Goal: Information Seeking & Learning: Learn about a topic

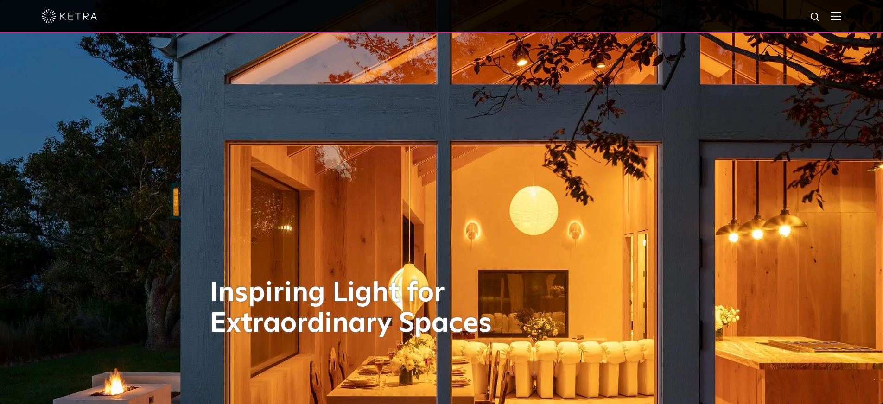
click at [842, 15] on img at bounding box center [836, 16] width 10 height 9
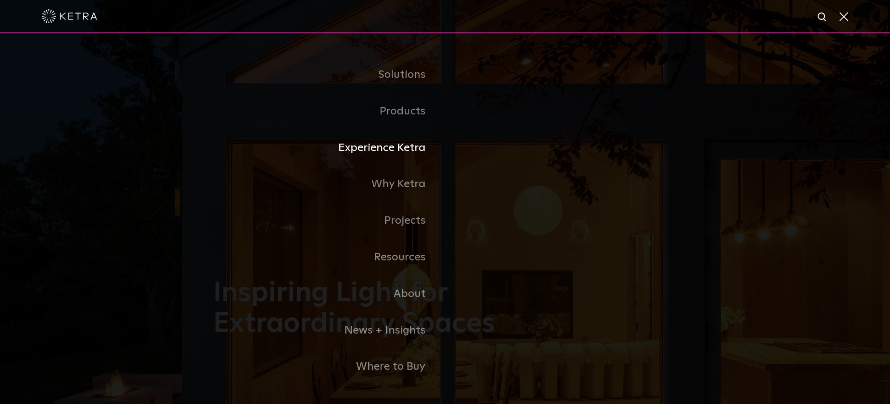
click at [400, 150] on link "Experience Ketra" at bounding box center [329, 148] width 232 height 37
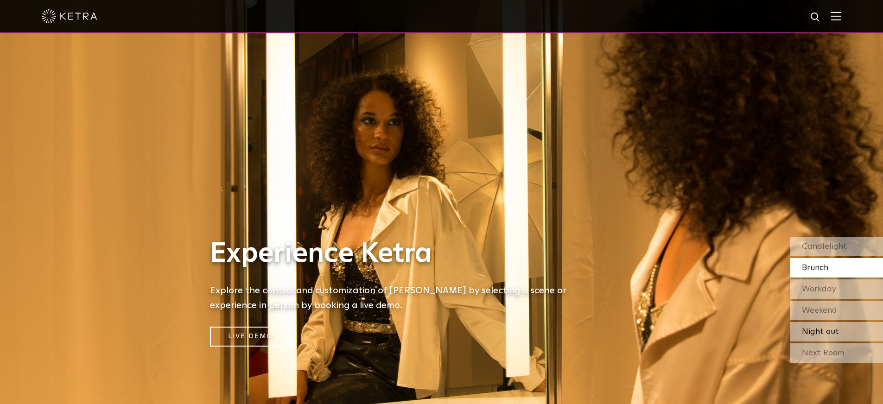
click at [822, 334] on span "Night out" at bounding box center [820, 332] width 37 height 8
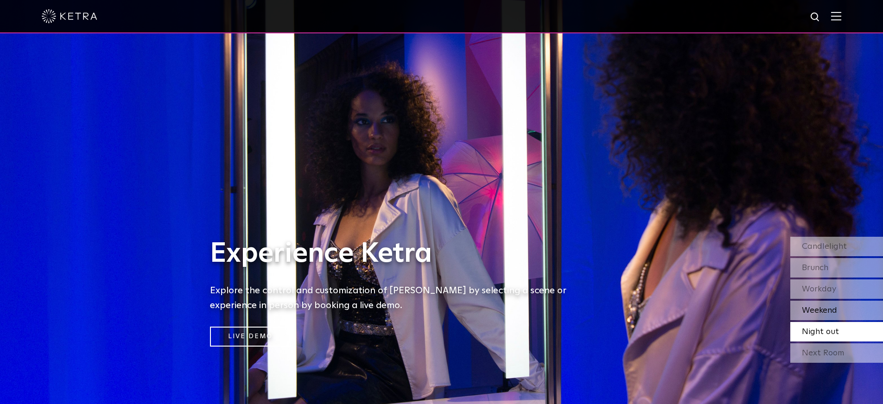
click at [822, 312] on span "Weekend" at bounding box center [819, 311] width 35 height 8
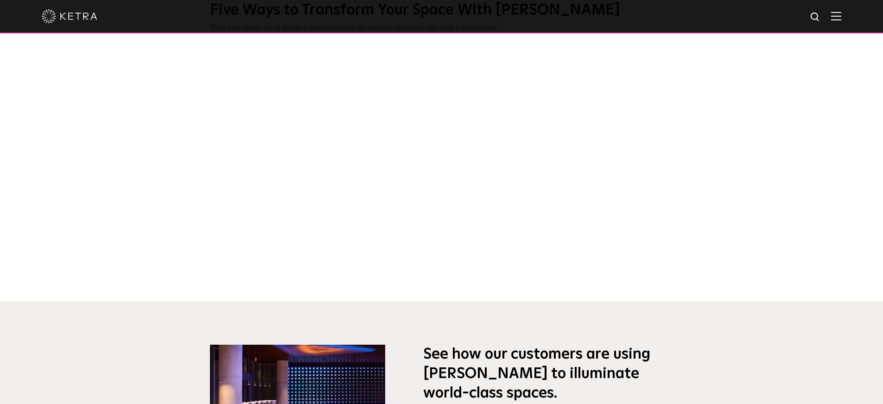
scroll to position [629, 0]
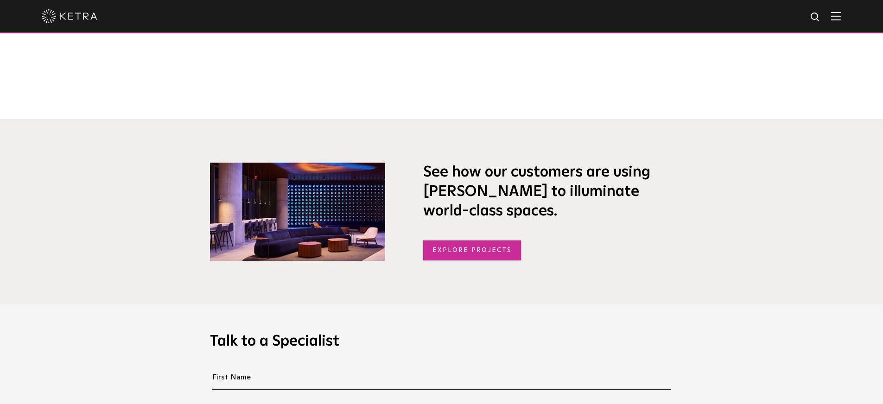
click at [476, 248] on link "Explore Projects" at bounding box center [472, 251] width 98 height 20
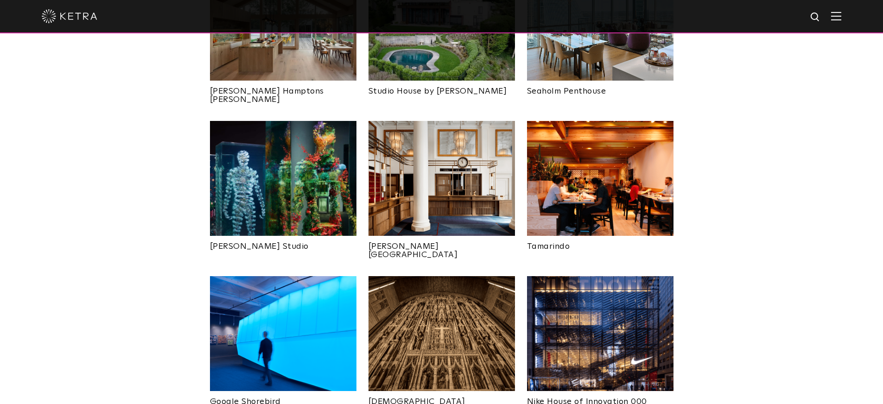
scroll to position [262, 0]
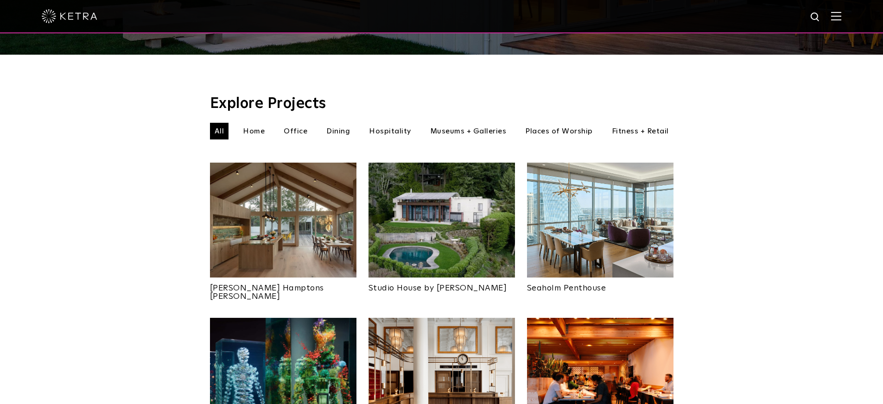
click at [253, 123] on li "Home" at bounding box center [253, 131] width 31 height 17
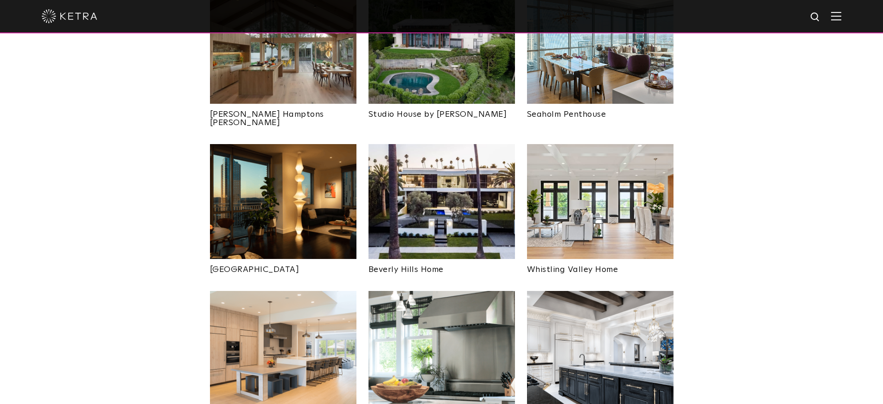
scroll to position [461, 0]
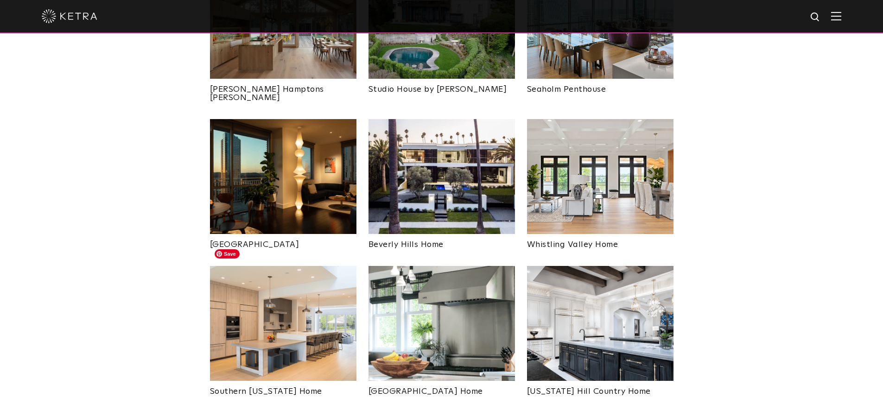
click at [274, 306] on img at bounding box center [283, 323] width 147 height 115
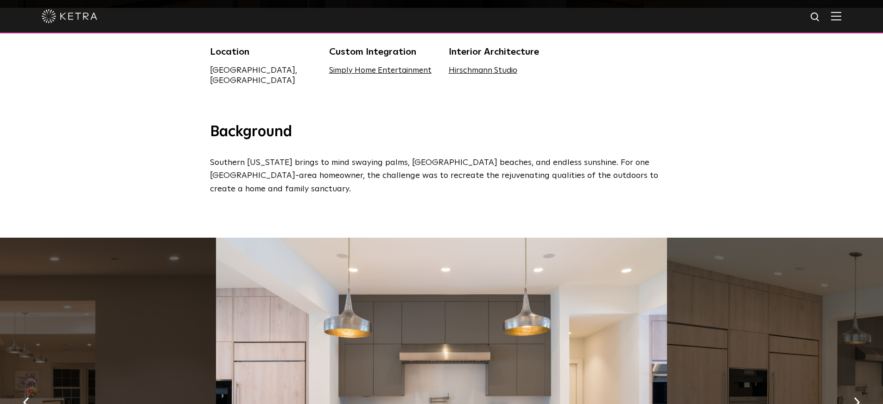
scroll to position [492, 0]
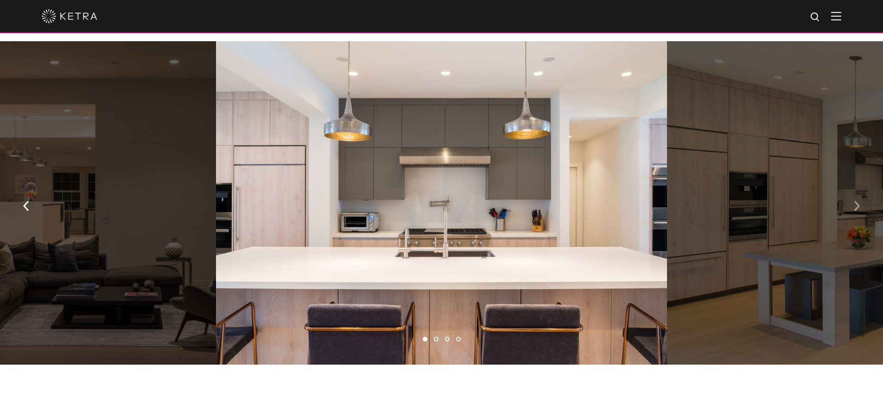
click at [858, 201] on img "button" at bounding box center [857, 206] width 6 height 10
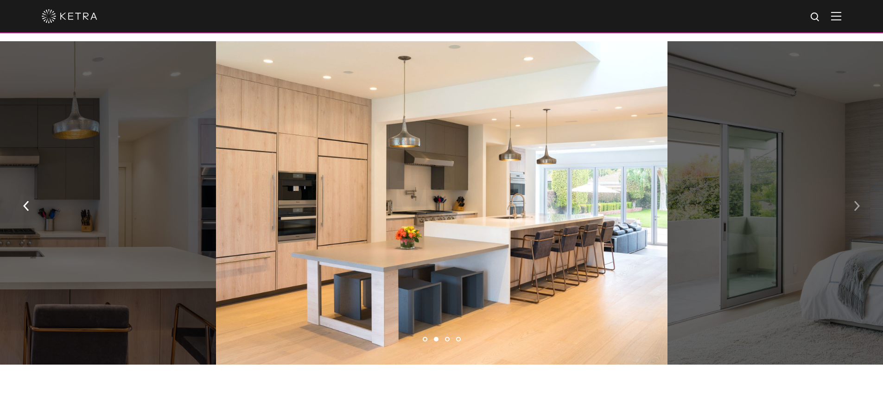
click at [858, 201] on img "button" at bounding box center [857, 206] width 6 height 10
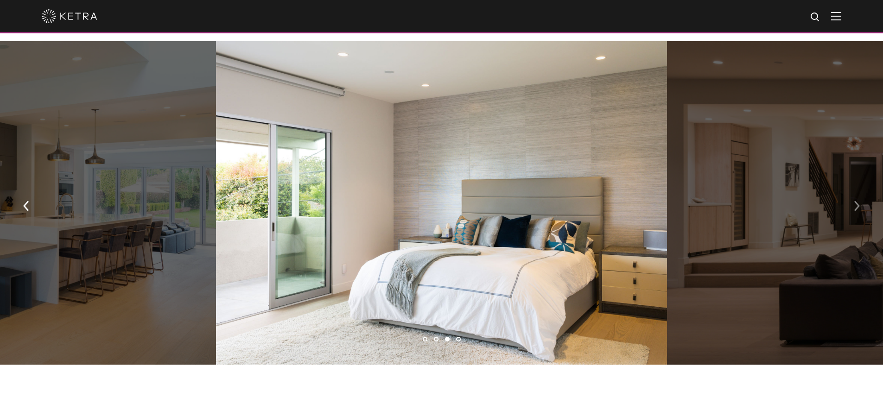
click at [858, 201] on img "button" at bounding box center [857, 206] width 6 height 10
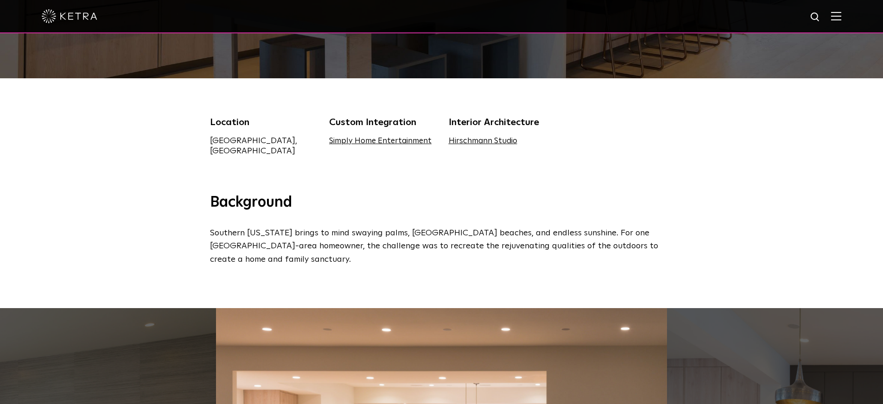
scroll to position [23, 0]
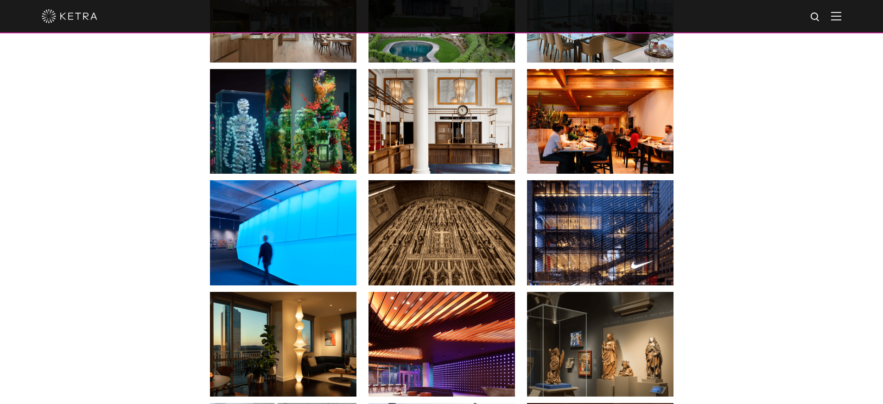
scroll to position [379, 0]
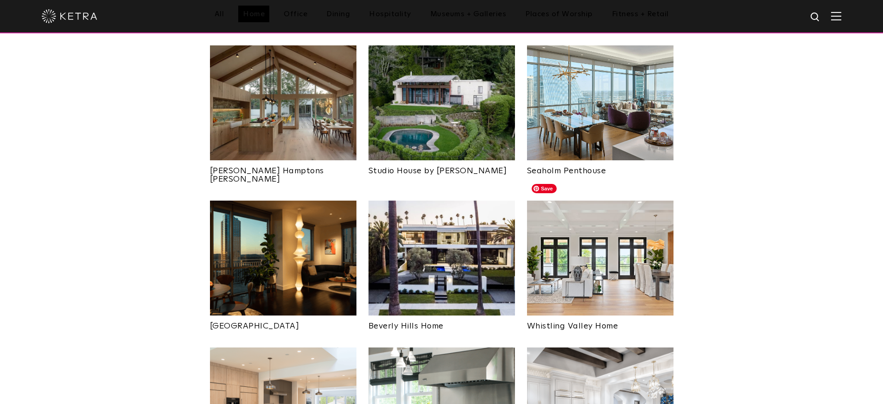
click at [560, 228] on img at bounding box center [600, 258] width 147 height 115
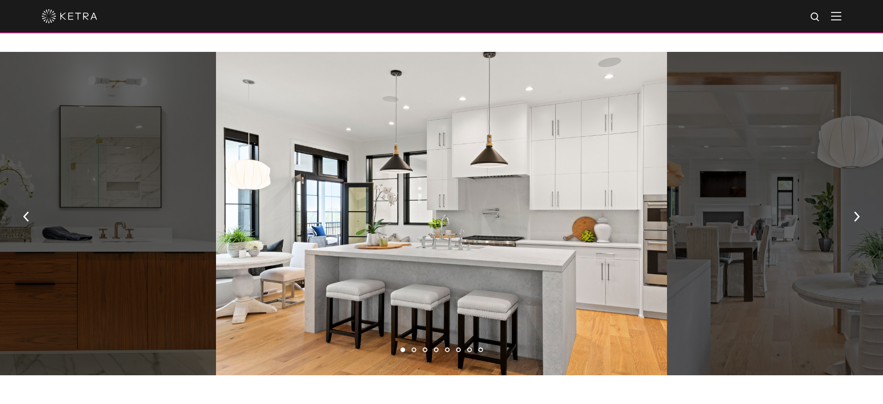
scroll to position [684, 0]
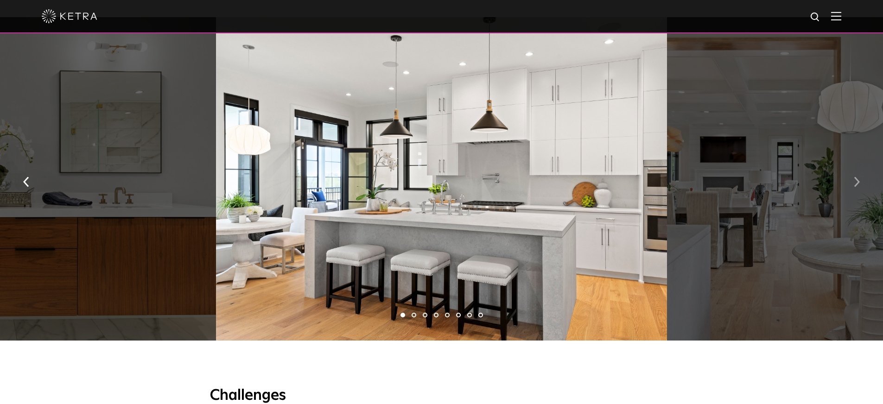
click at [857, 186] on img "button" at bounding box center [857, 182] width 6 height 10
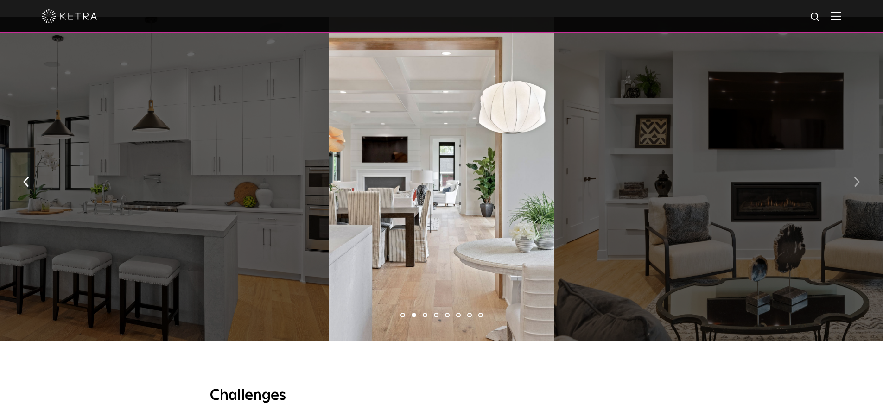
click at [857, 186] on img "button" at bounding box center [857, 182] width 6 height 10
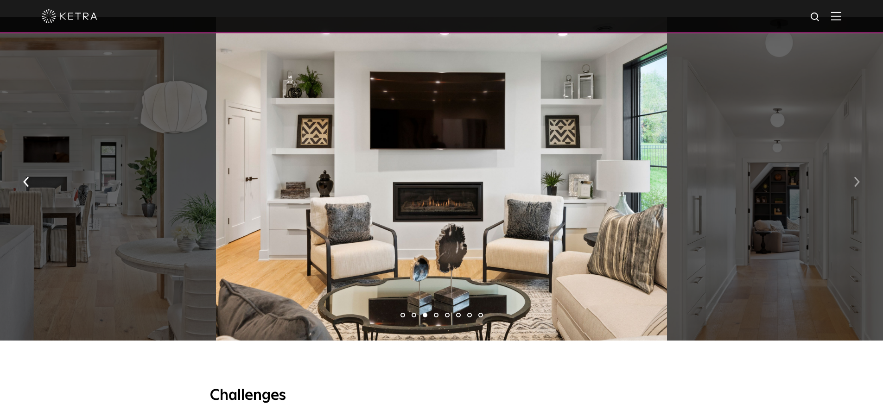
click at [857, 186] on img "button" at bounding box center [857, 182] width 6 height 10
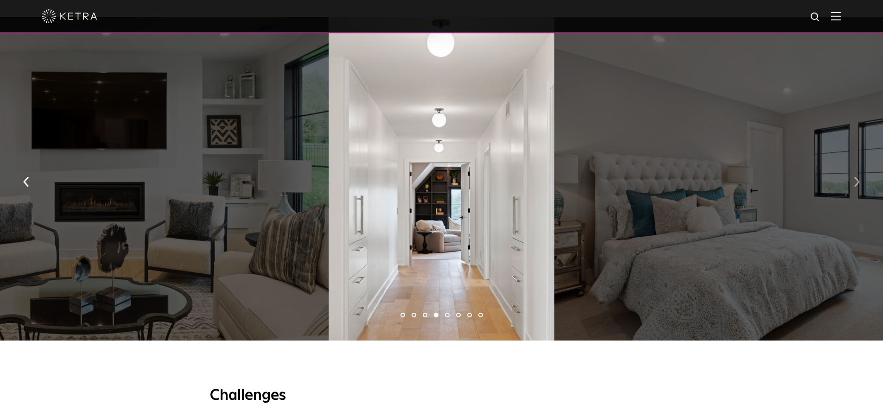
click at [857, 186] on img "button" at bounding box center [857, 182] width 6 height 10
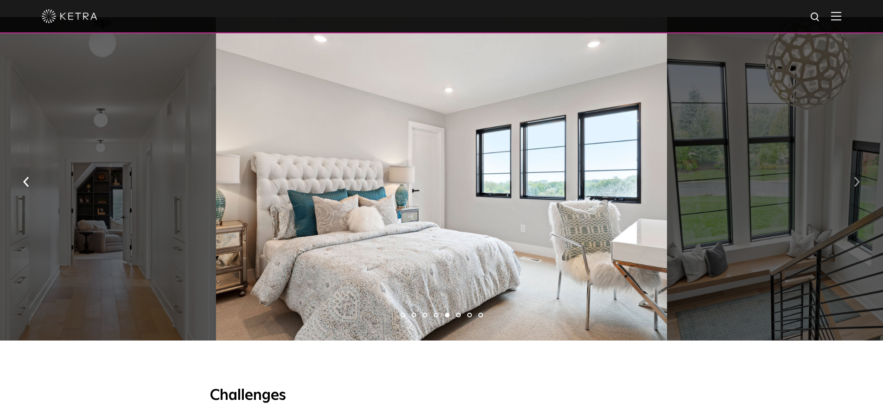
click at [857, 186] on img "button" at bounding box center [857, 182] width 6 height 10
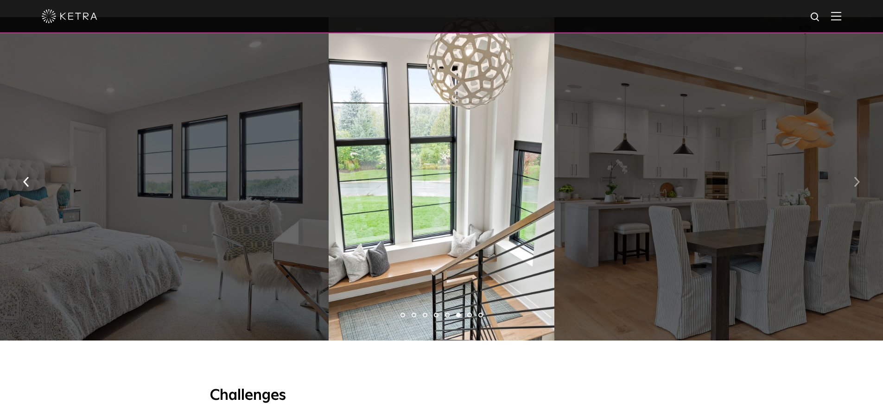
click at [857, 186] on img "button" at bounding box center [857, 182] width 6 height 10
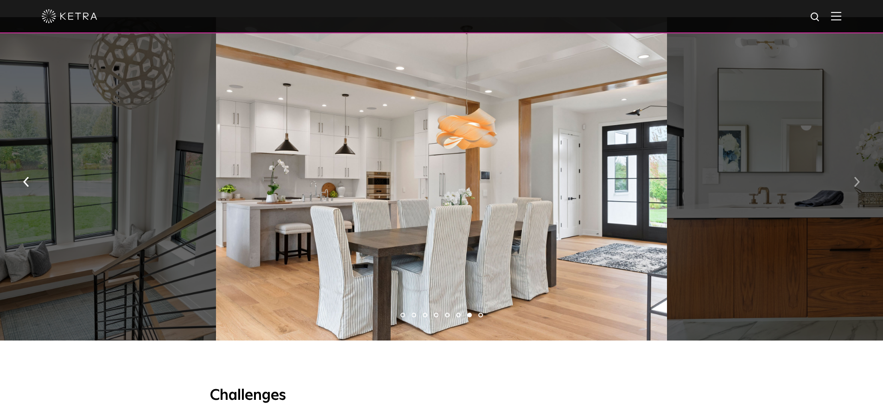
click at [857, 186] on img "button" at bounding box center [857, 182] width 6 height 10
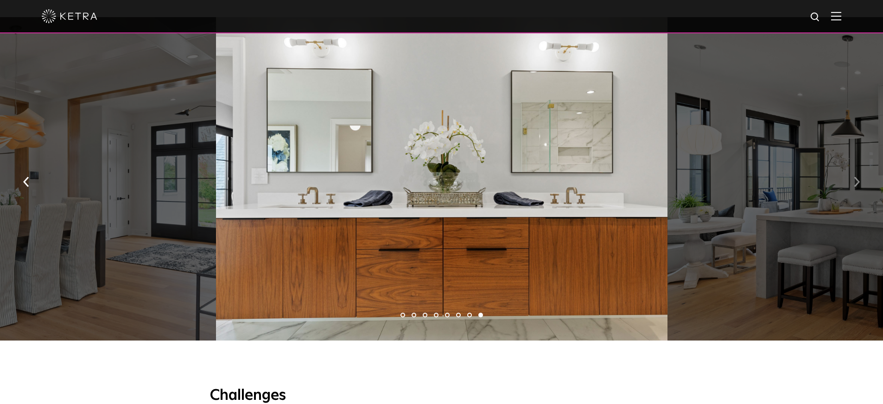
click at [857, 186] on img "button" at bounding box center [857, 182] width 6 height 10
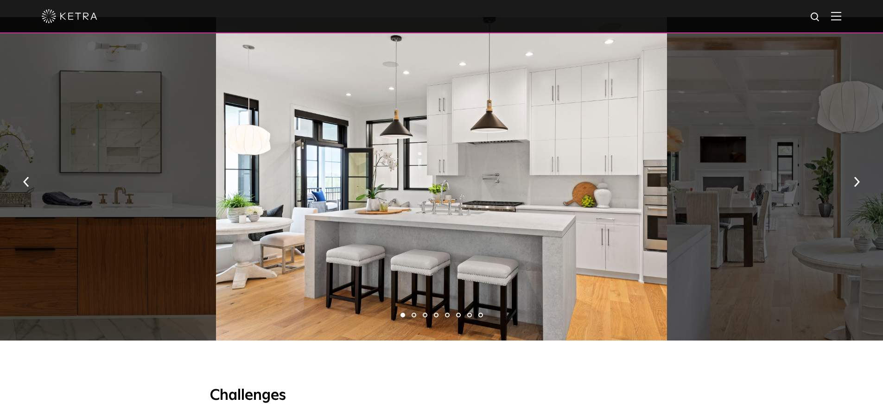
scroll to position [887, 0]
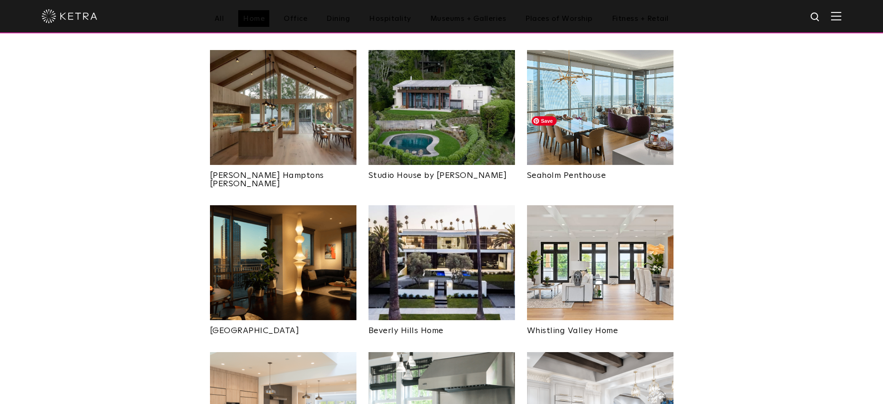
scroll to position [509, 0]
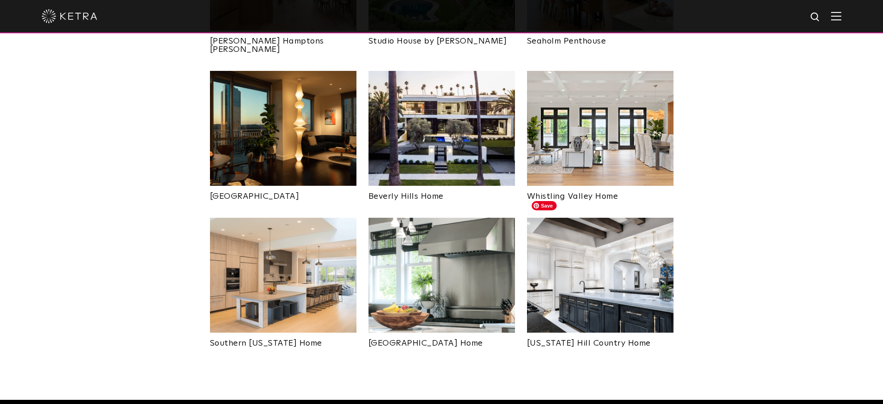
click at [602, 262] on img at bounding box center [600, 275] width 147 height 115
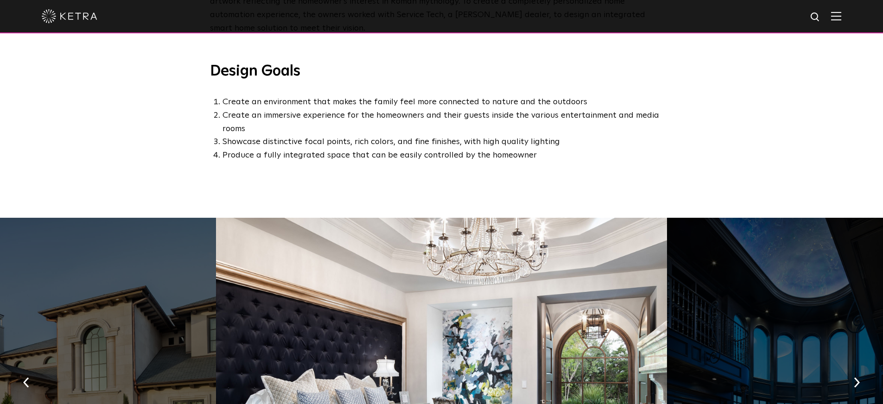
scroll to position [706, 0]
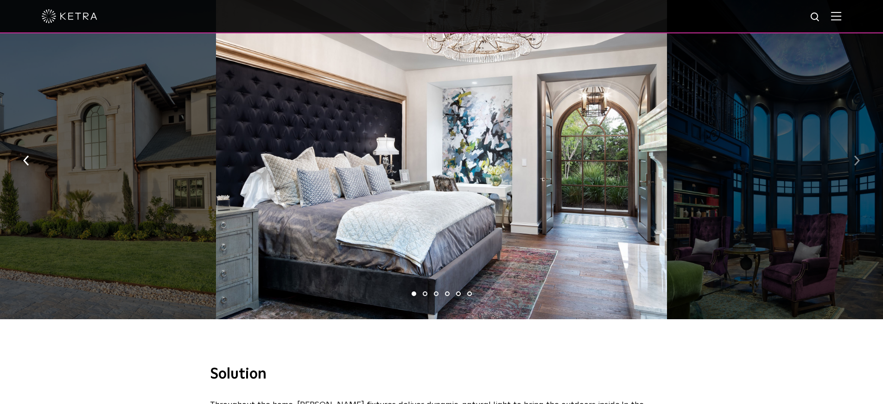
click at [852, 144] on button "button" at bounding box center [857, 160] width 20 height 32
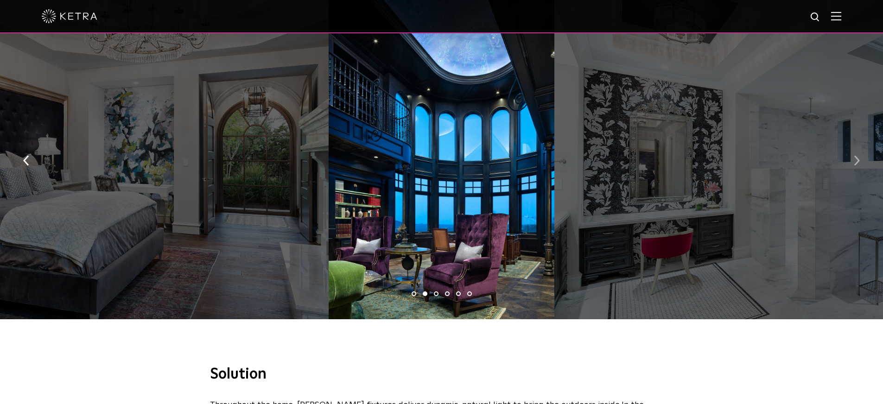
click at [852, 144] on button "button" at bounding box center [857, 160] width 20 height 32
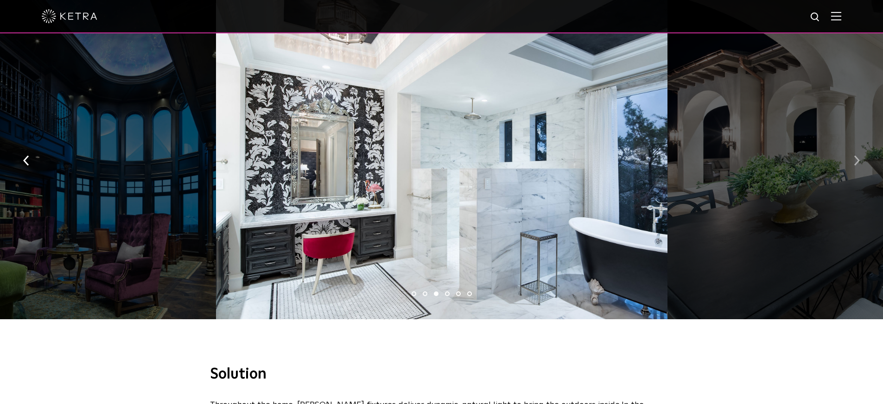
click at [852, 144] on button "button" at bounding box center [857, 160] width 20 height 32
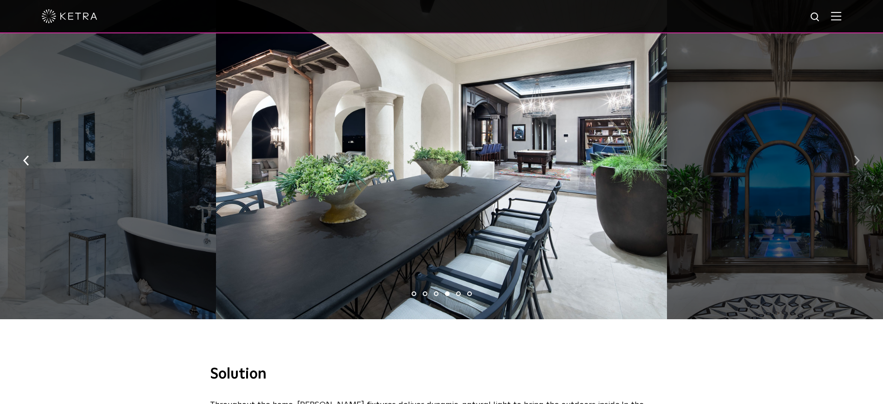
click at [852, 144] on button "button" at bounding box center [857, 160] width 20 height 32
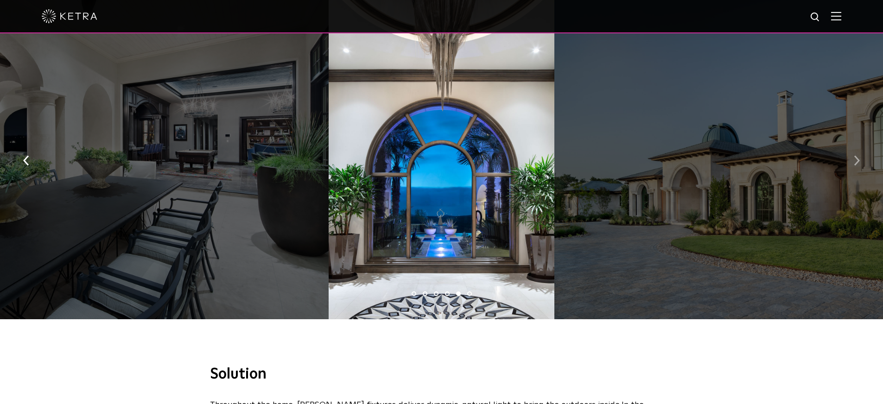
click at [852, 144] on button "button" at bounding box center [857, 160] width 20 height 32
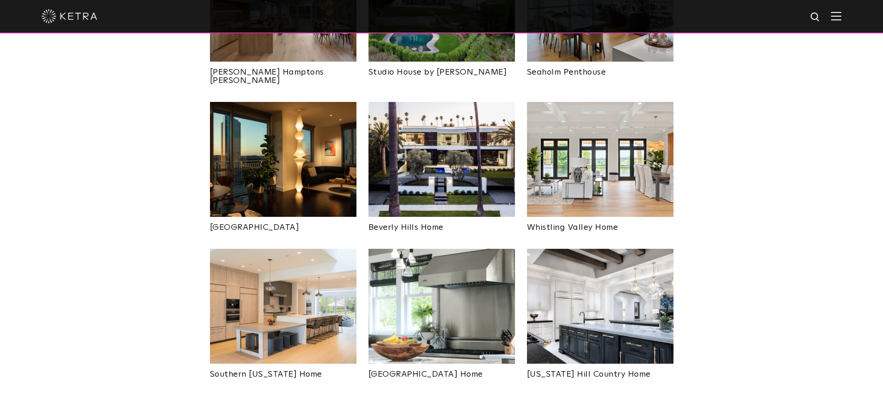
scroll to position [431, 0]
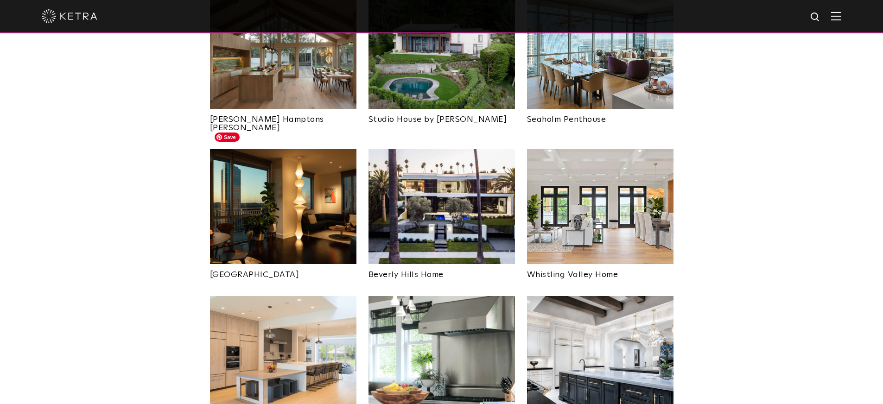
click at [297, 194] on img at bounding box center [283, 206] width 147 height 115
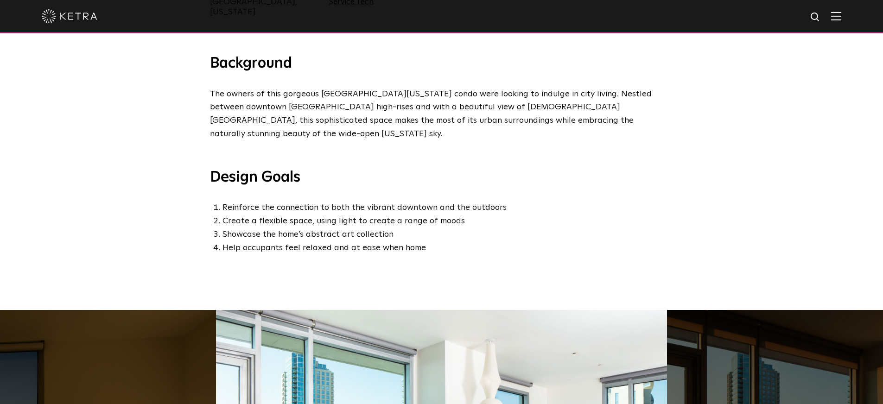
scroll to position [561, 0]
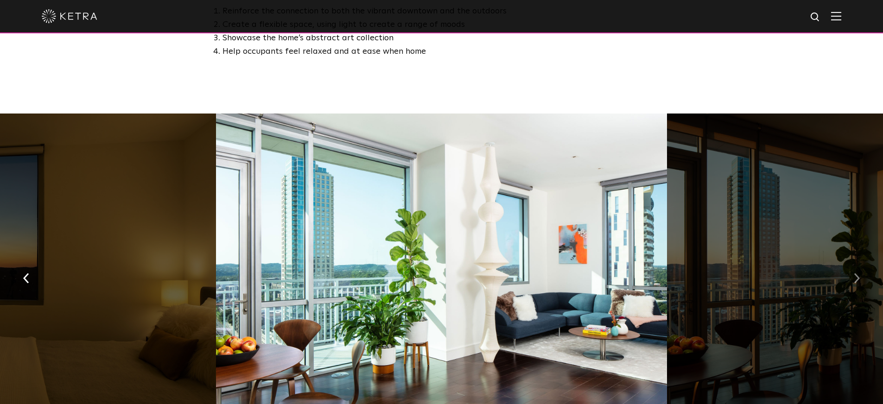
click at [854, 274] on img "button" at bounding box center [857, 279] width 6 height 10
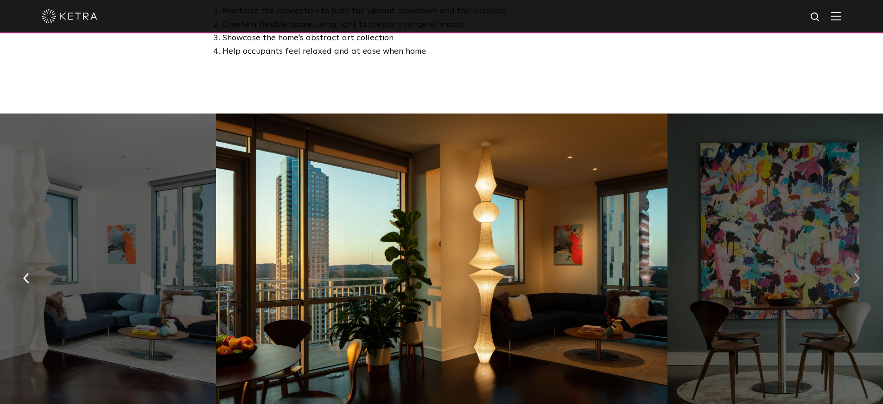
click at [854, 274] on img "button" at bounding box center [857, 279] width 6 height 10
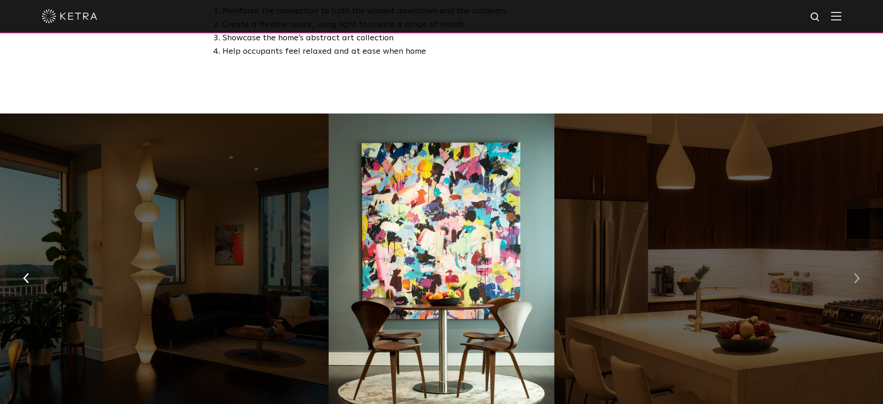
click at [854, 274] on img "button" at bounding box center [857, 279] width 6 height 10
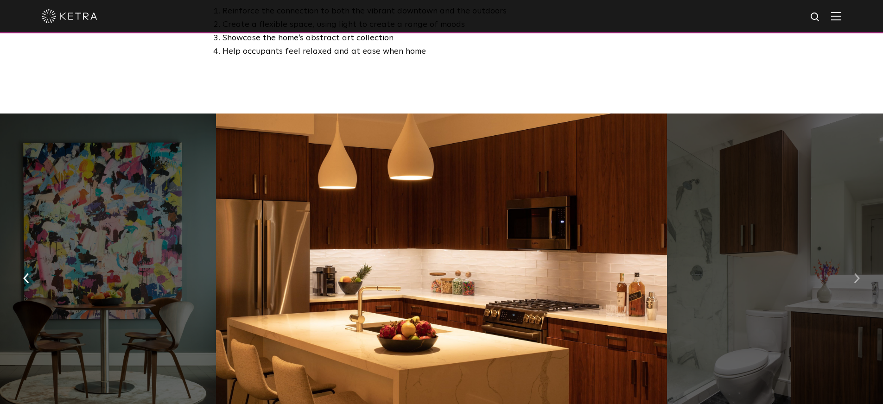
click at [854, 274] on img "button" at bounding box center [857, 279] width 6 height 10
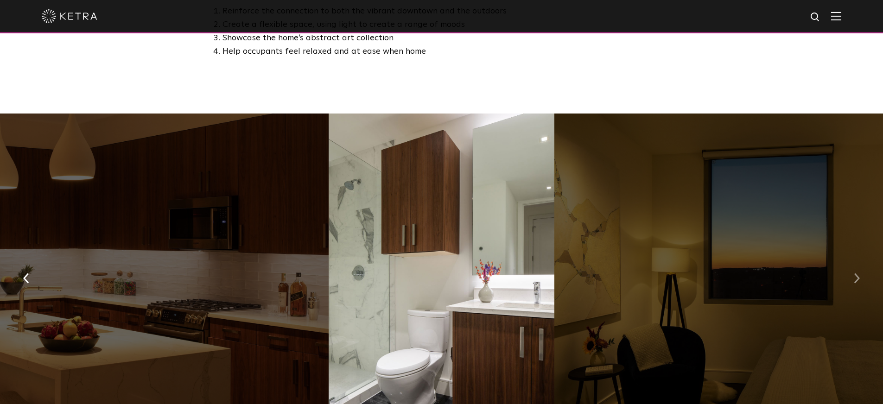
click at [854, 274] on img "button" at bounding box center [857, 279] width 6 height 10
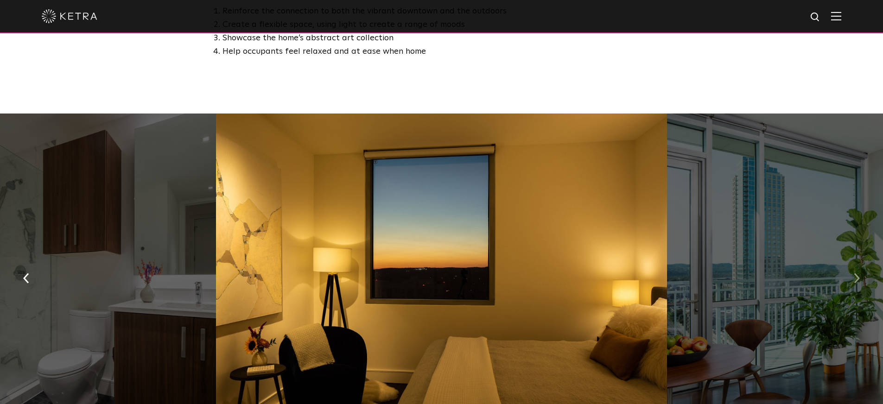
click at [854, 274] on img "button" at bounding box center [857, 279] width 6 height 10
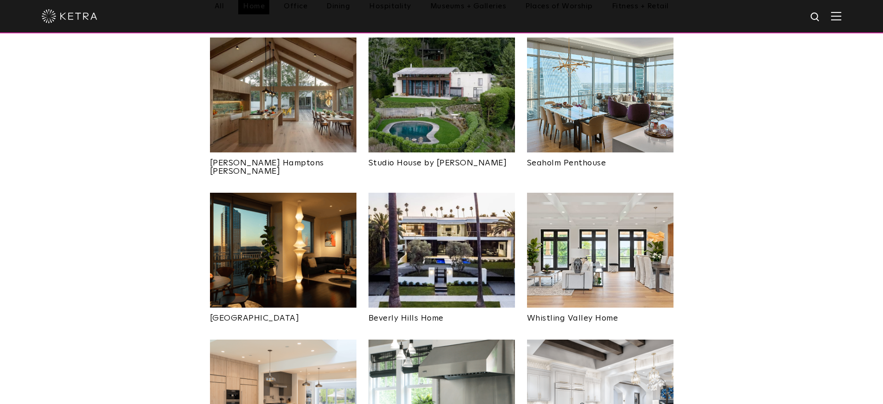
scroll to position [351, 0]
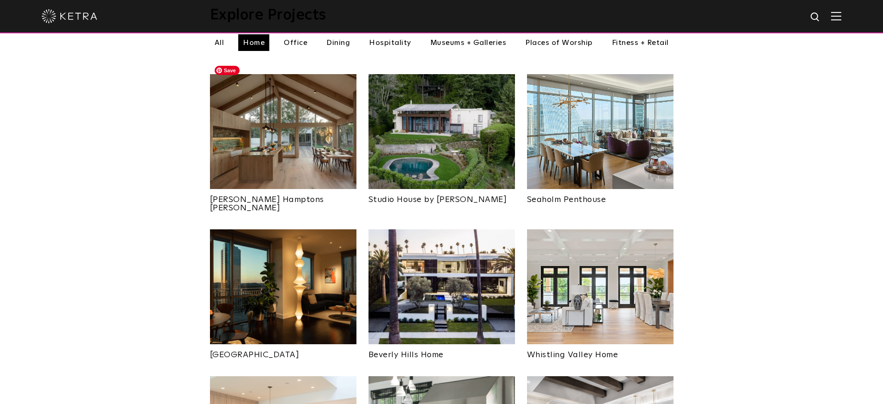
click at [260, 128] on img at bounding box center [283, 131] width 147 height 115
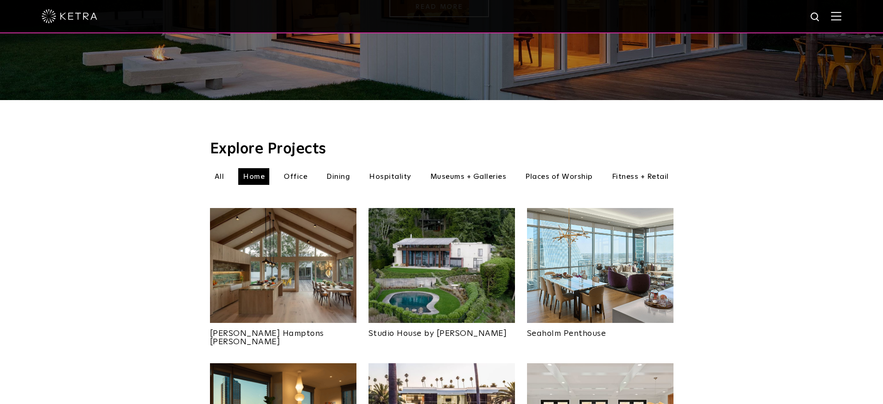
scroll to position [153, 0]
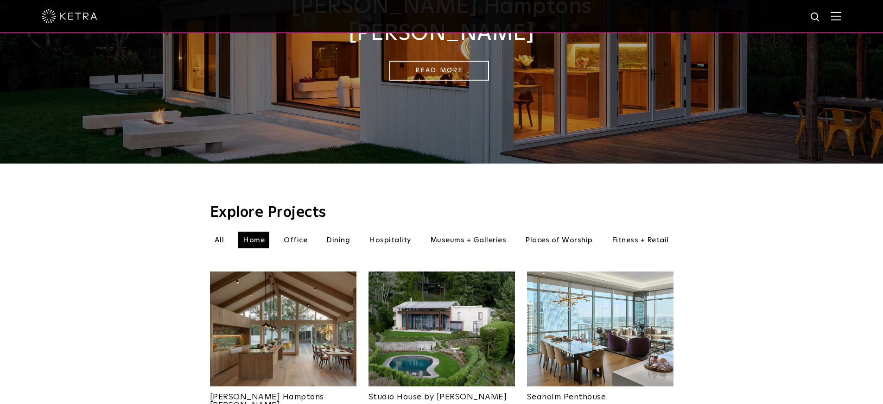
click at [388, 232] on li "Hospitality" at bounding box center [389, 240] width 51 height 17
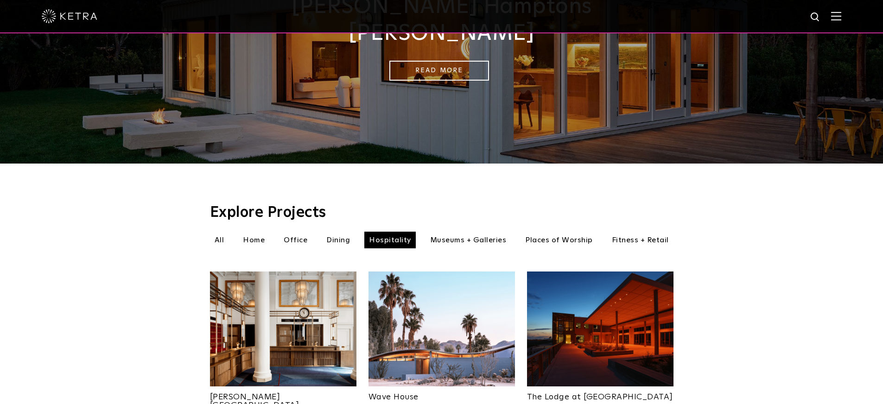
click at [259, 232] on li "Home" at bounding box center [253, 240] width 31 height 17
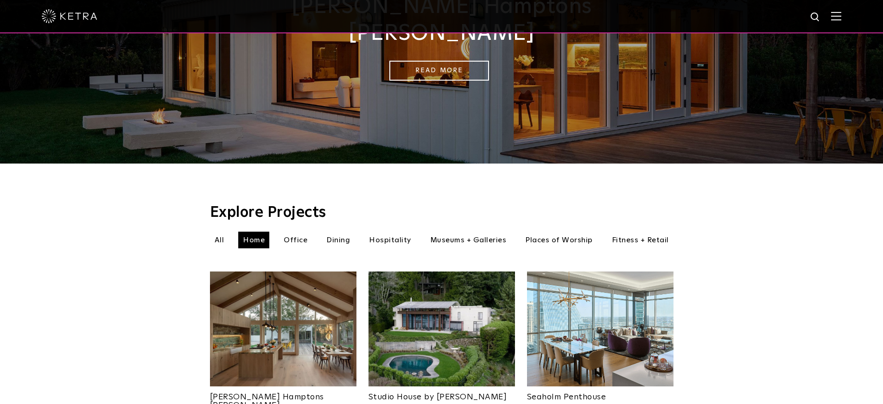
scroll to position [291, 0]
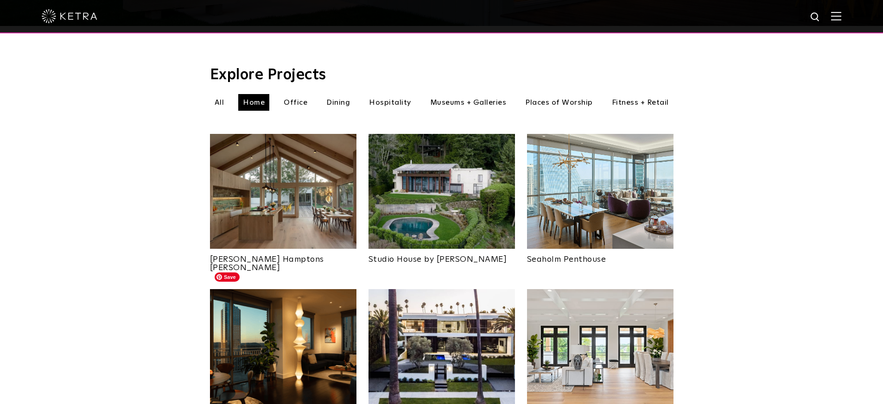
click at [281, 326] on img at bounding box center [283, 346] width 147 height 115
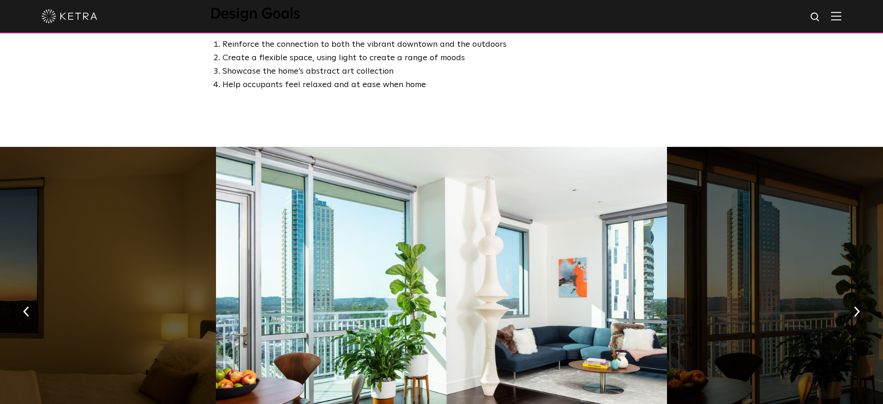
scroll to position [640, 0]
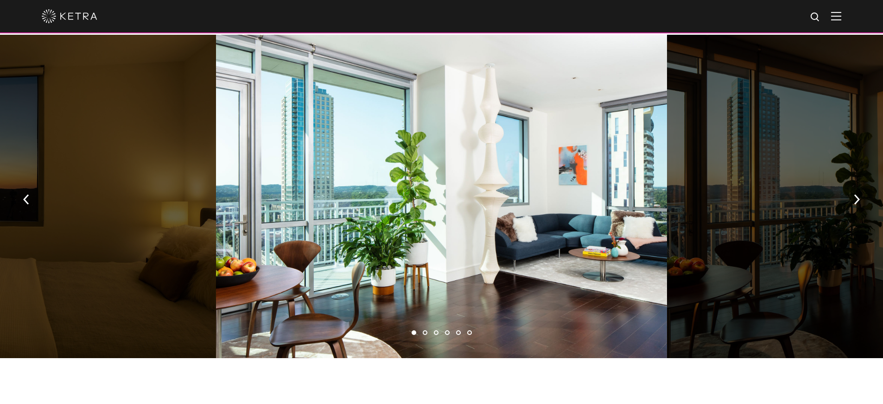
click at [427, 331] on li "2" at bounding box center [425, 333] width 5 height 5
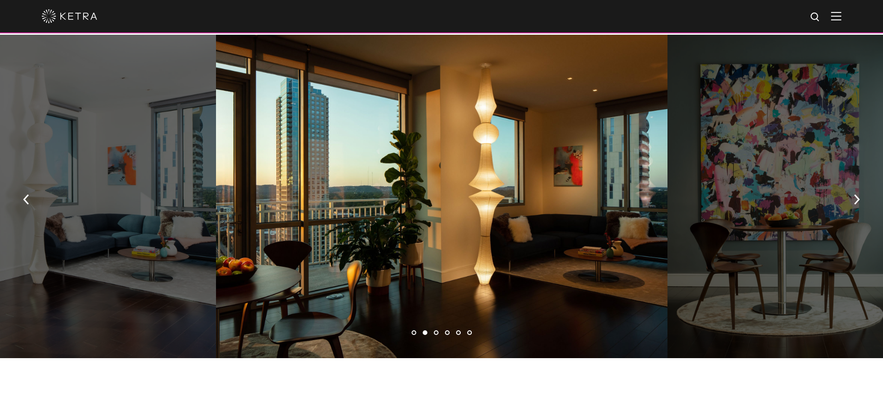
click at [435, 331] on li "3" at bounding box center [436, 333] width 5 height 5
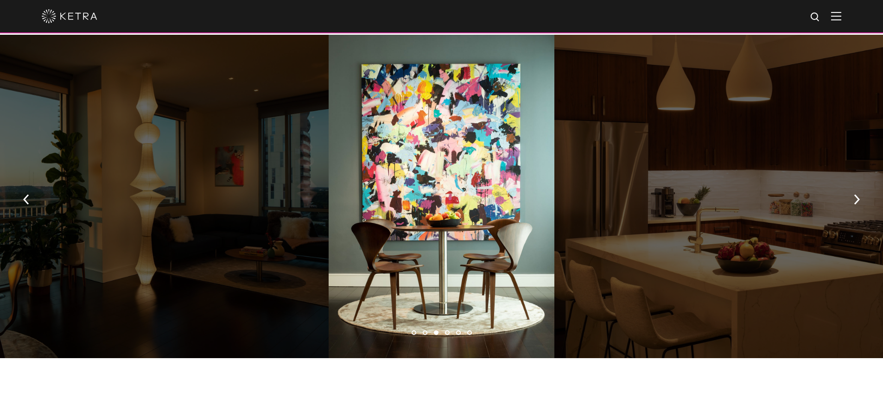
click at [446, 331] on li "4" at bounding box center [447, 333] width 5 height 5
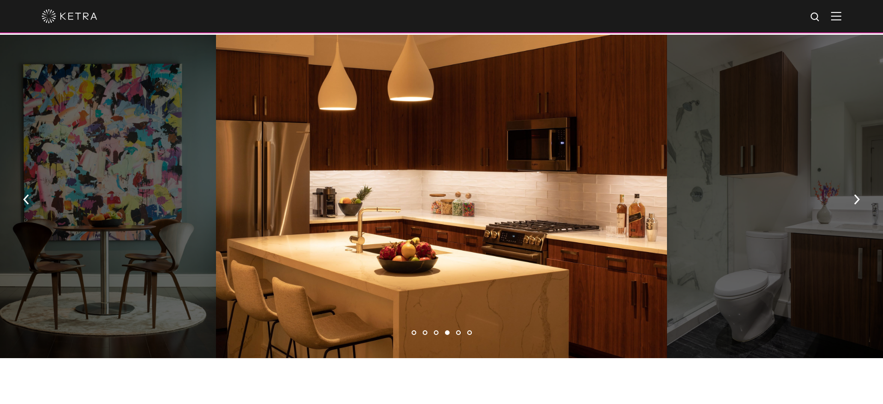
click at [460, 331] on li "5" at bounding box center [458, 333] width 5 height 5
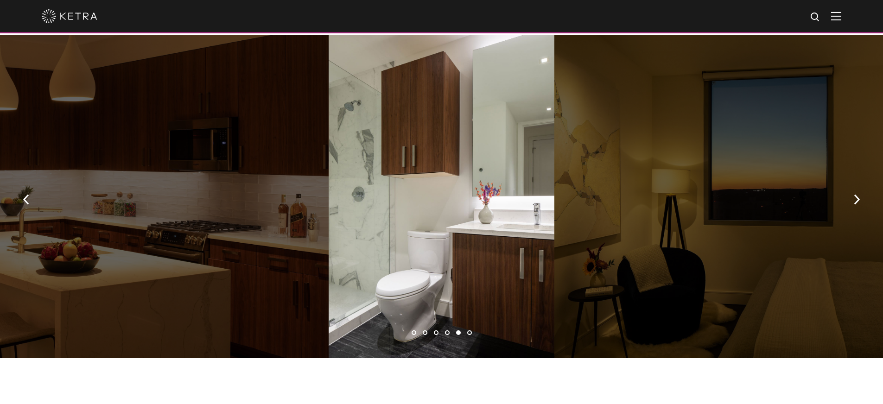
click at [467, 331] on li "6" at bounding box center [469, 333] width 5 height 5
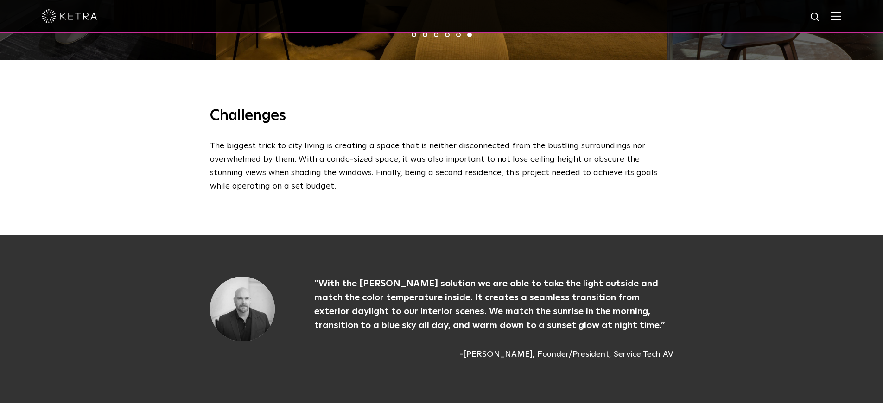
scroll to position [1230, 0]
